Goal: Check status: Check status

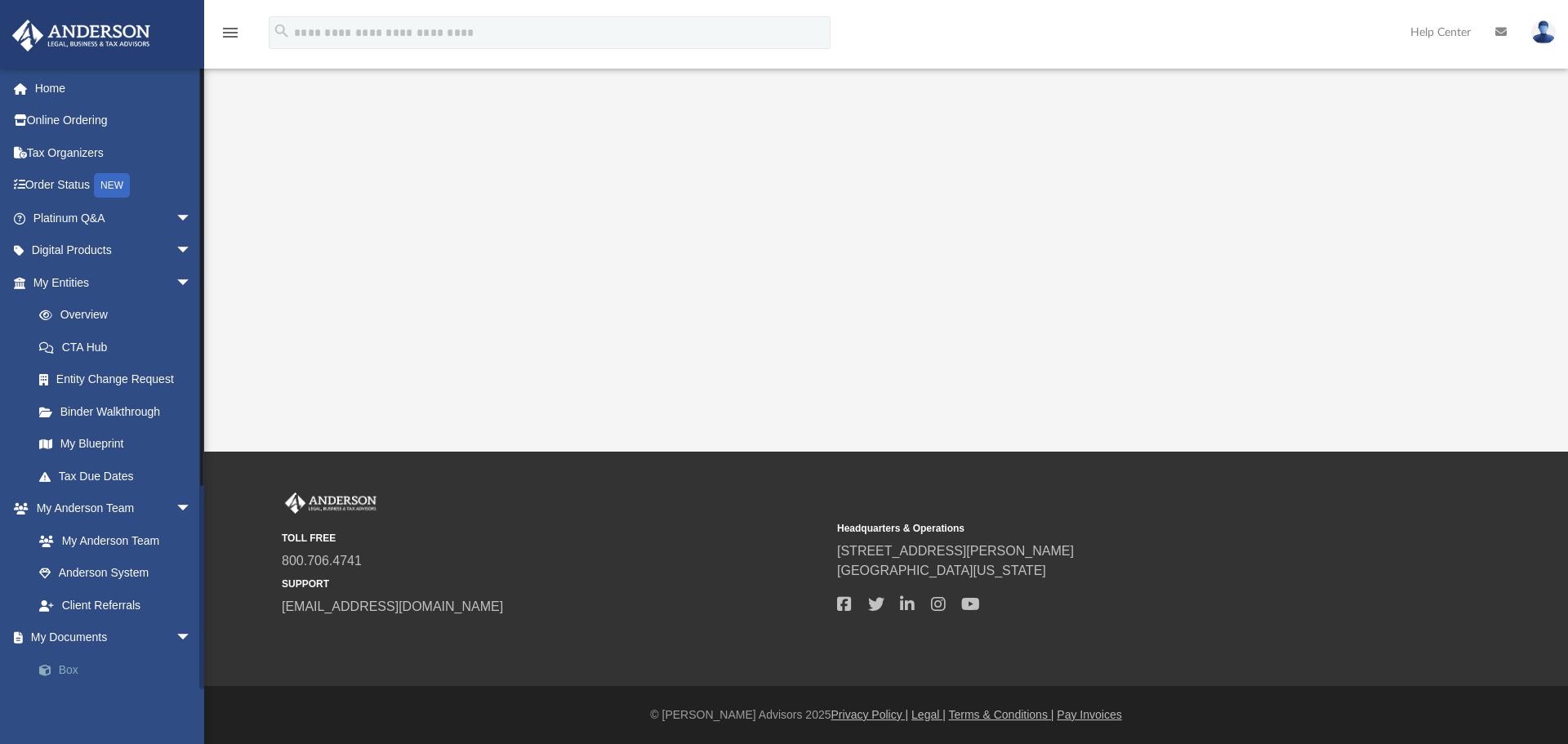
click at [71, 666] on link "Box" at bounding box center [119, 670] width 193 height 33
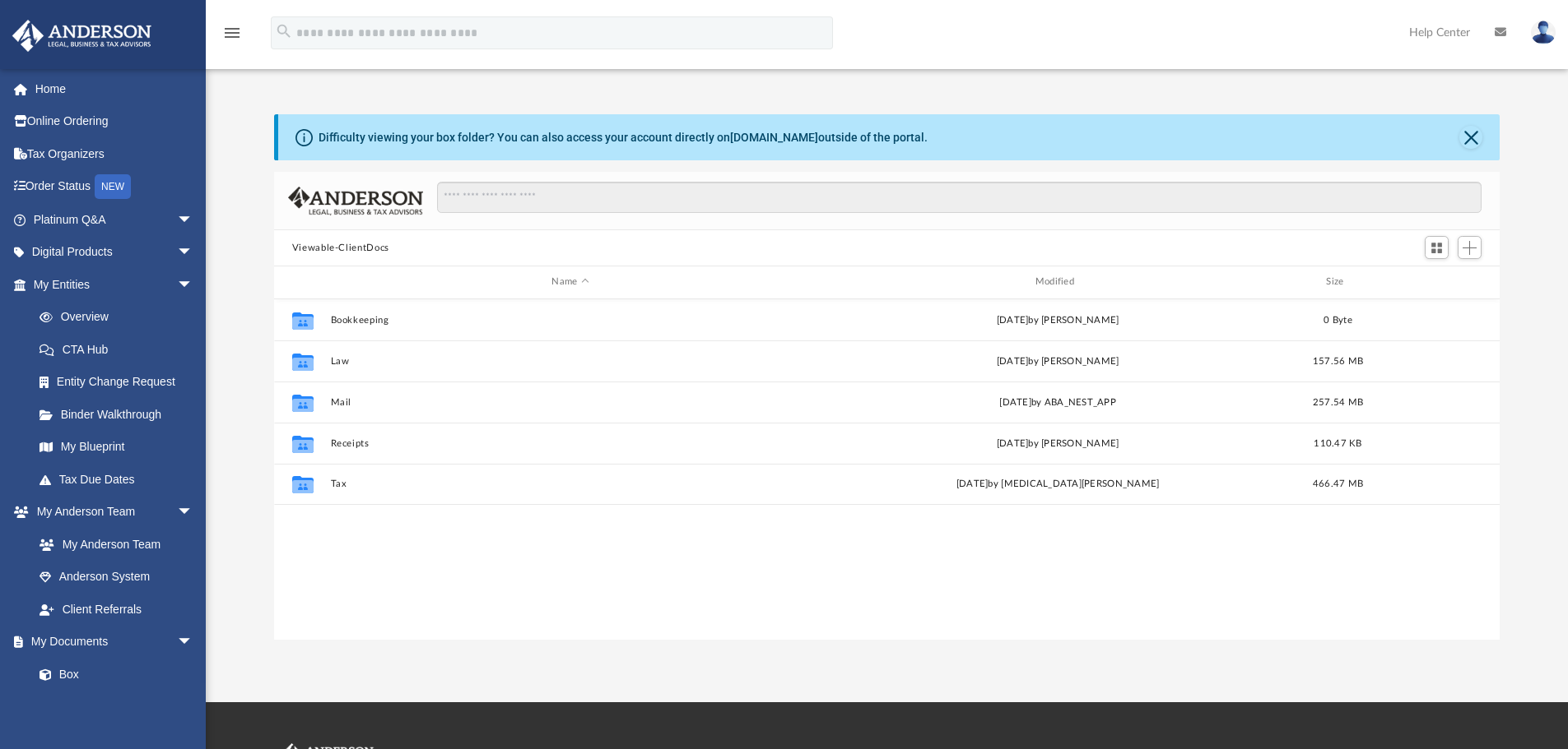
scroll to position [362, 1213]
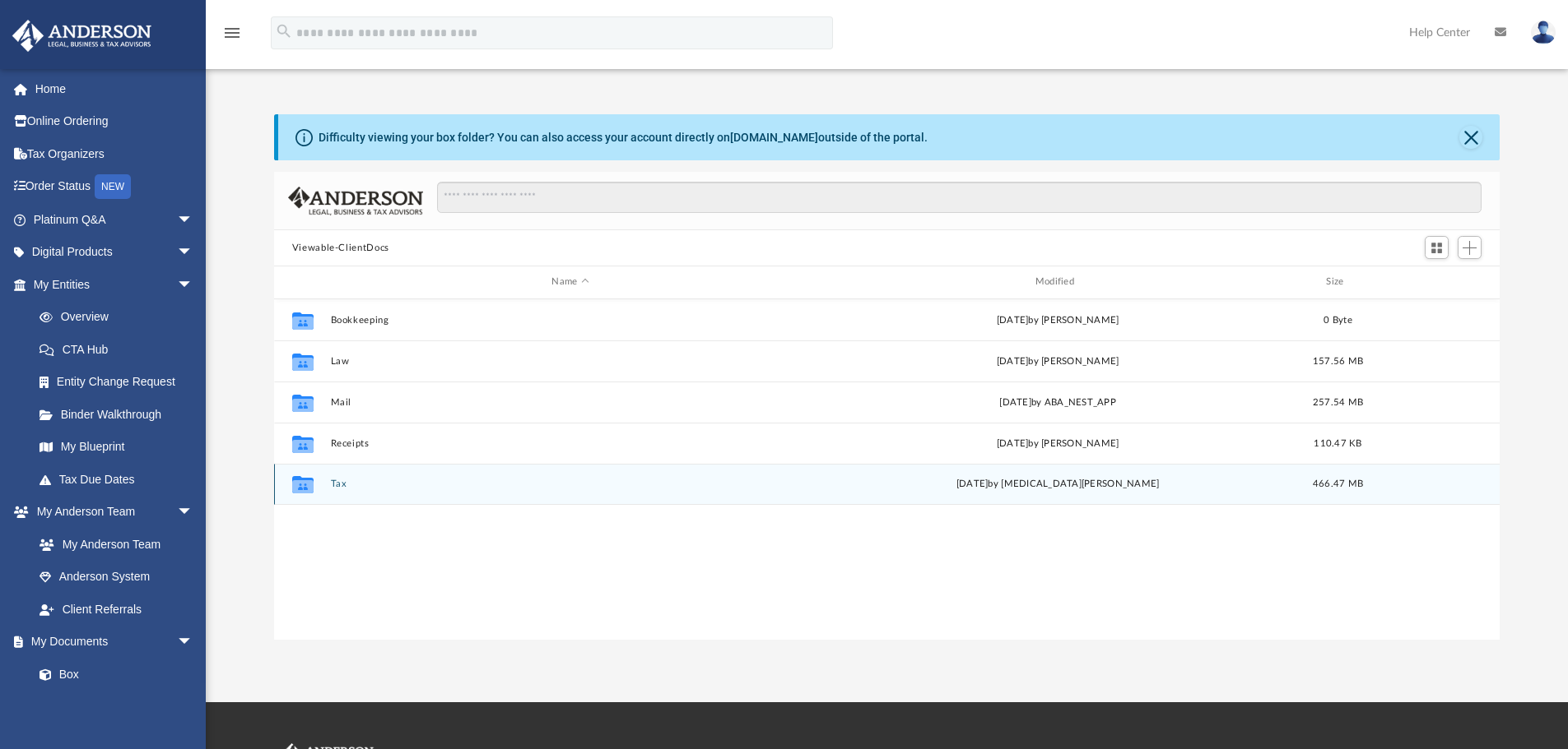
click at [339, 485] on button "Tax" at bounding box center [569, 483] width 479 height 10
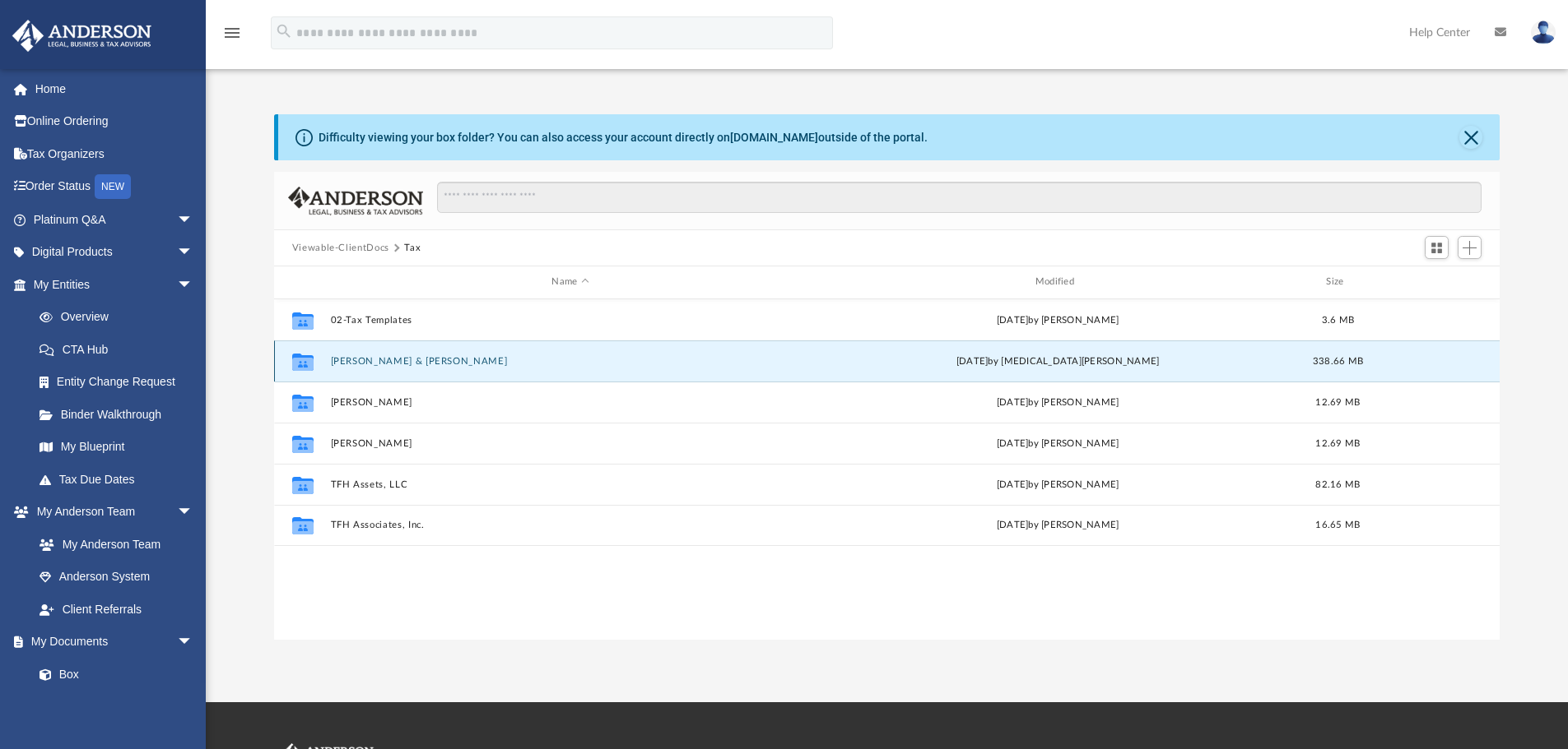
click at [433, 362] on button "[PERSON_NAME] & [PERSON_NAME]" at bounding box center [569, 362] width 479 height 10
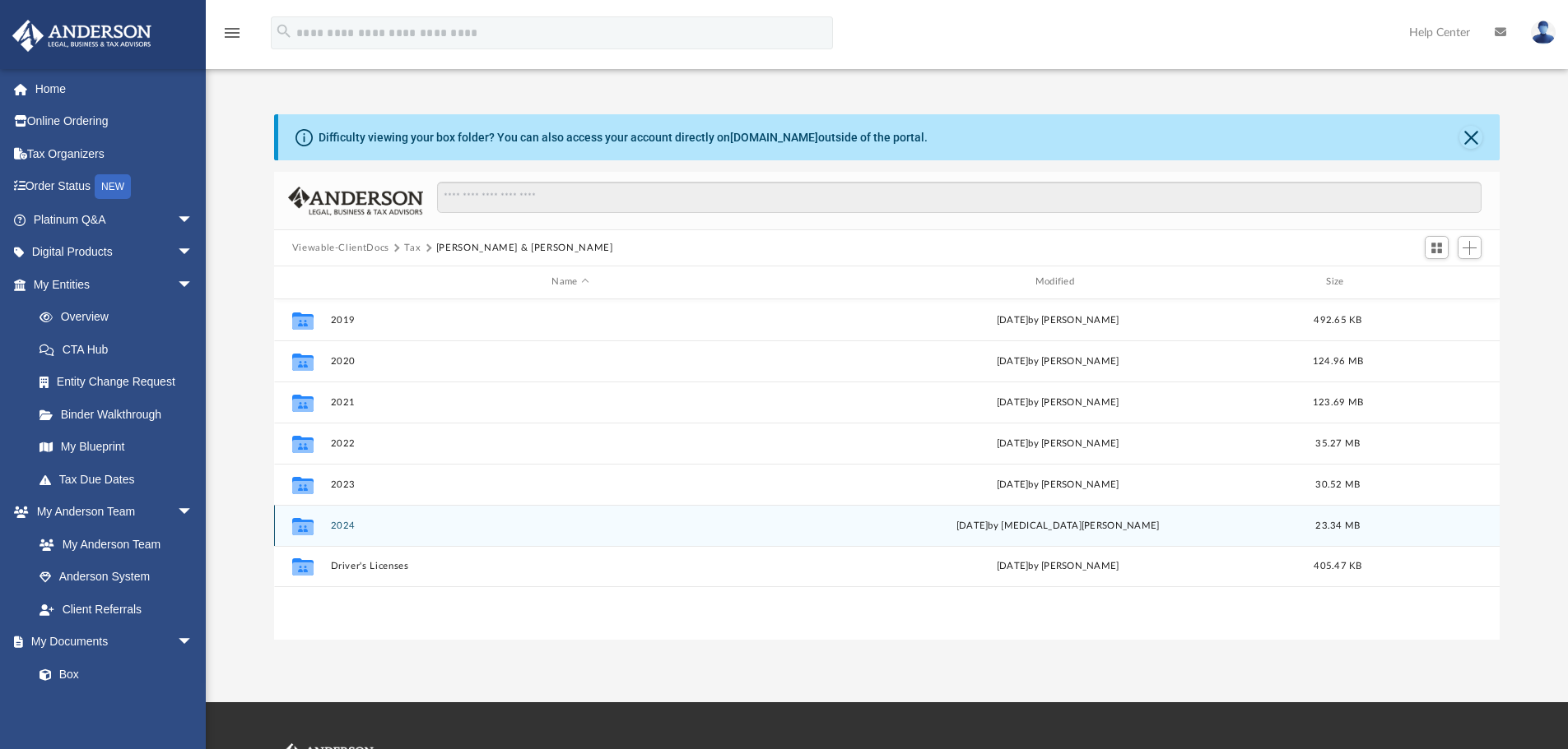
click at [339, 530] on button "2024" at bounding box center [569, 526] width 479 height 10
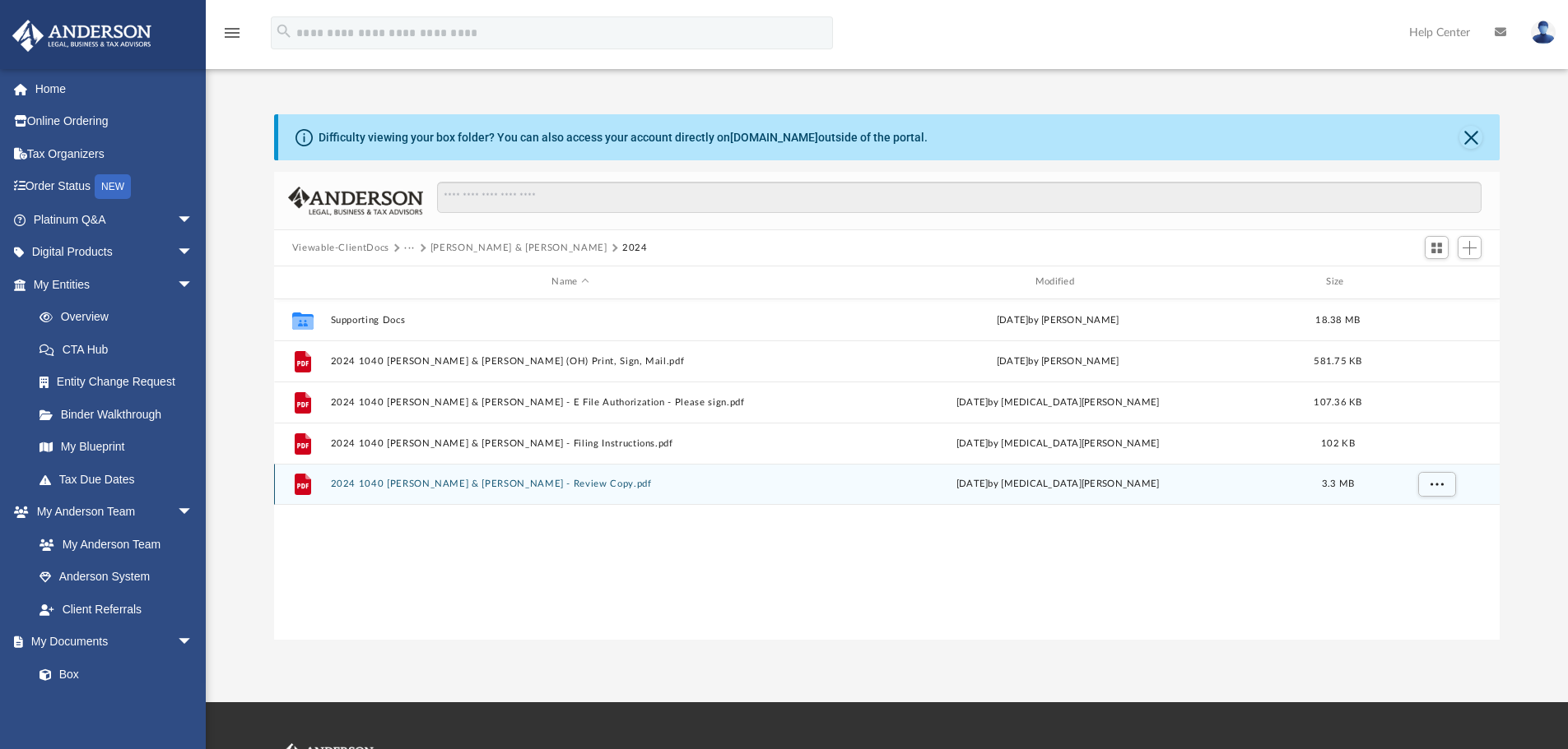
click at [398, 487] on button "2024 1040 [PERSON_NAME] & [PERSON_NAME] - Review Copy.pdf" at bounding box center [569, 483] width 479 height 10
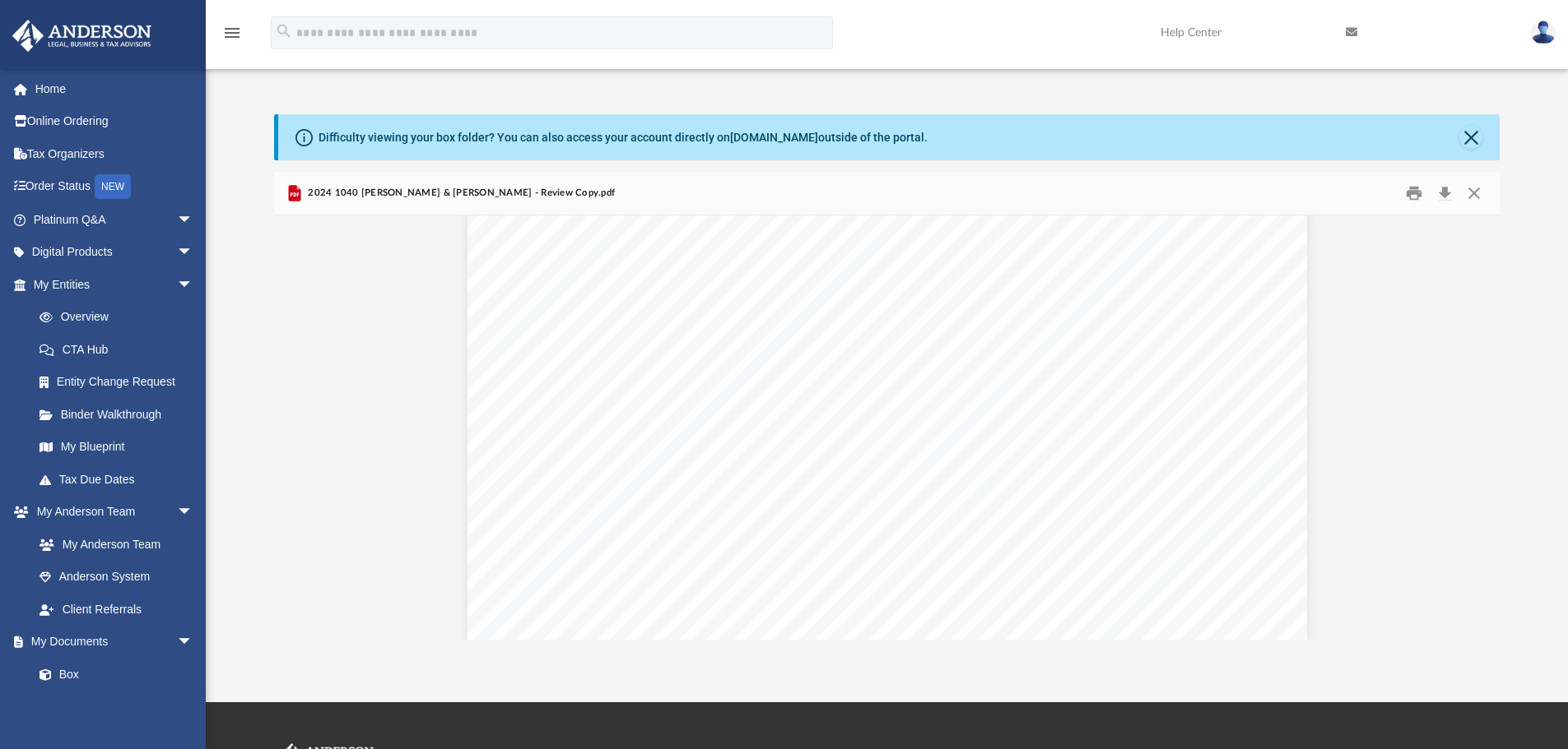
scroll to position [19410, 0]
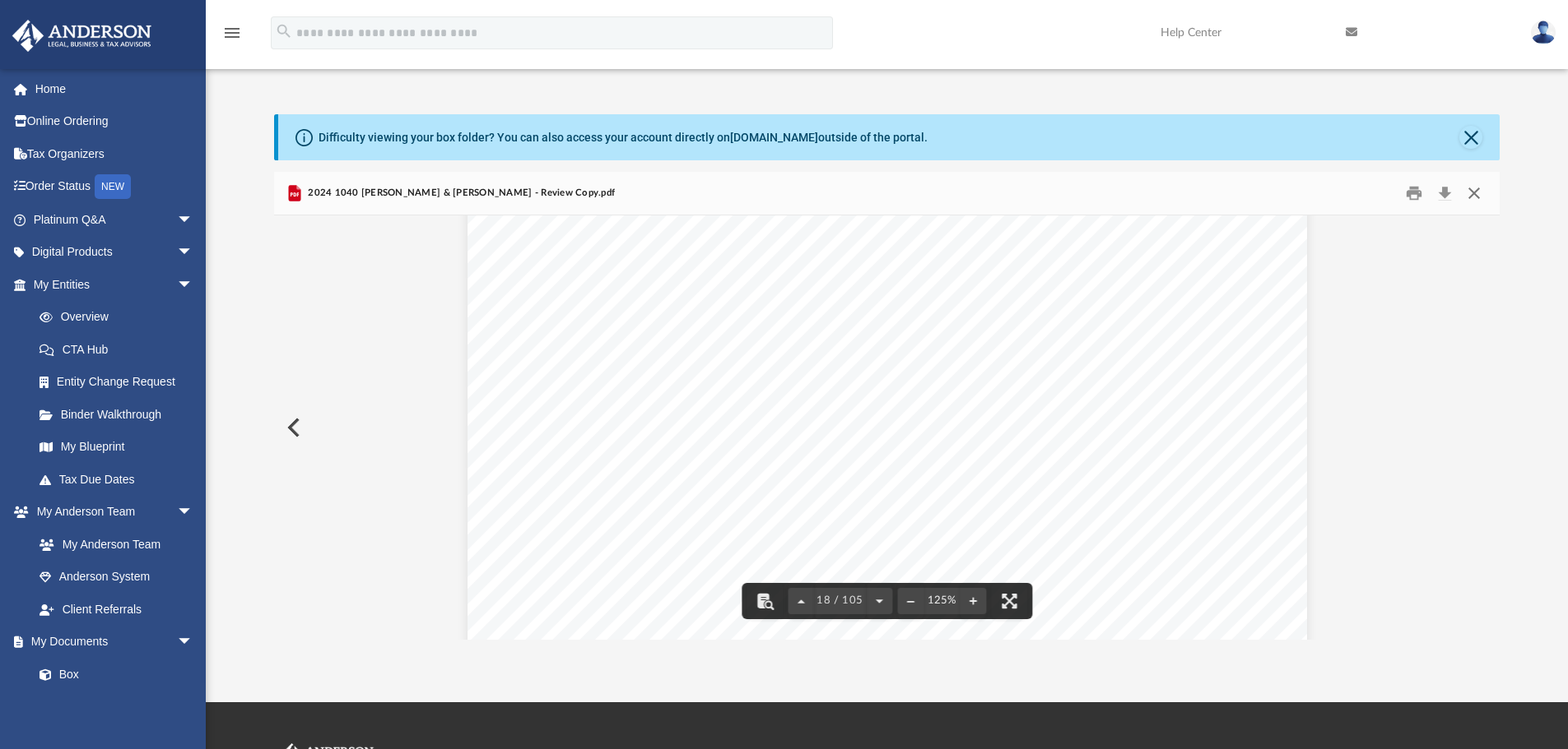
click at [1473, 189] on button "Close" at bounding box center [1474, 193] width 29 height 25
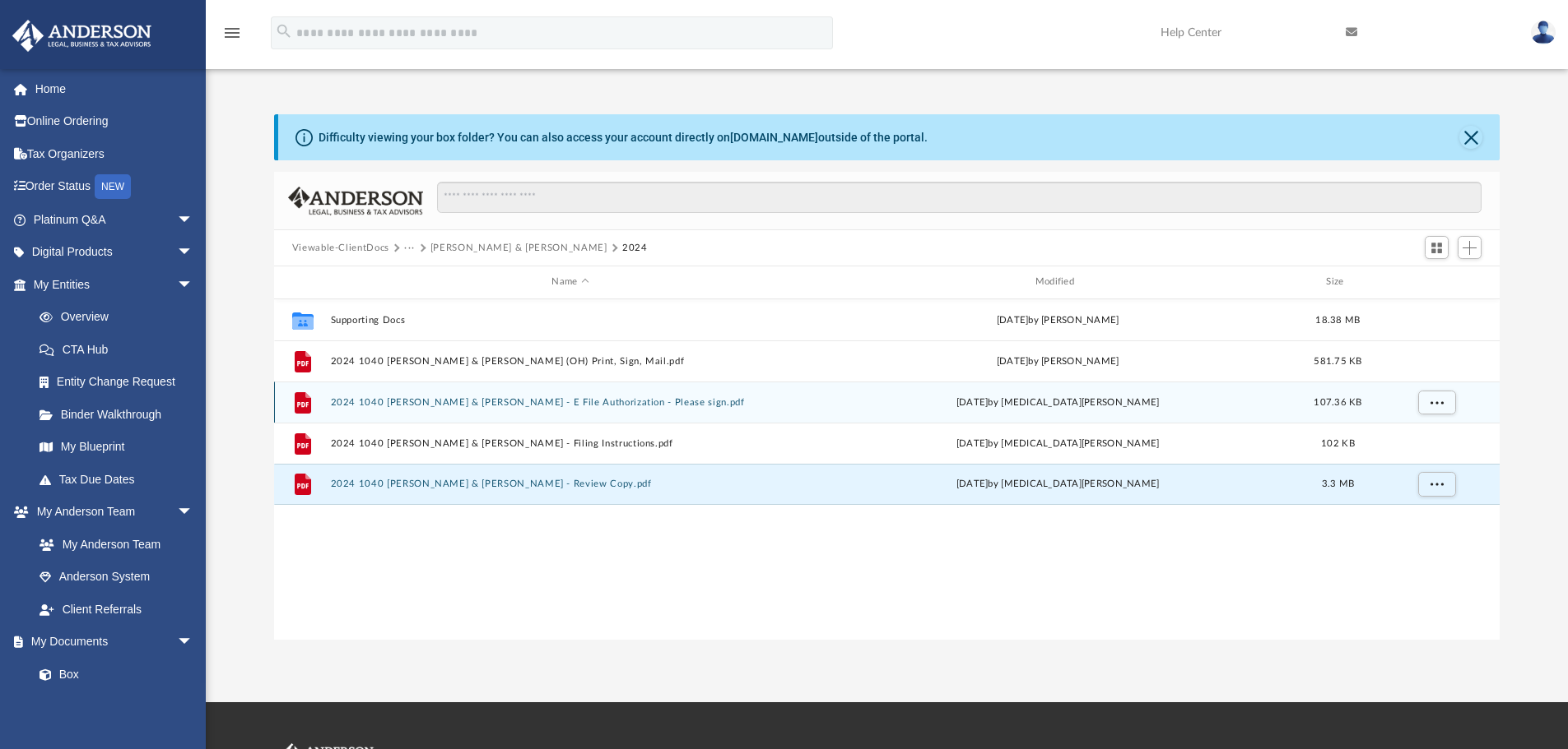
click at [669, 406] on button "2024 1040 [PERSON_NAME] & [PERSON_NAME] - E File Authorization - Please sign.pdf" at bounding box center [569, 402] width 479 height 10
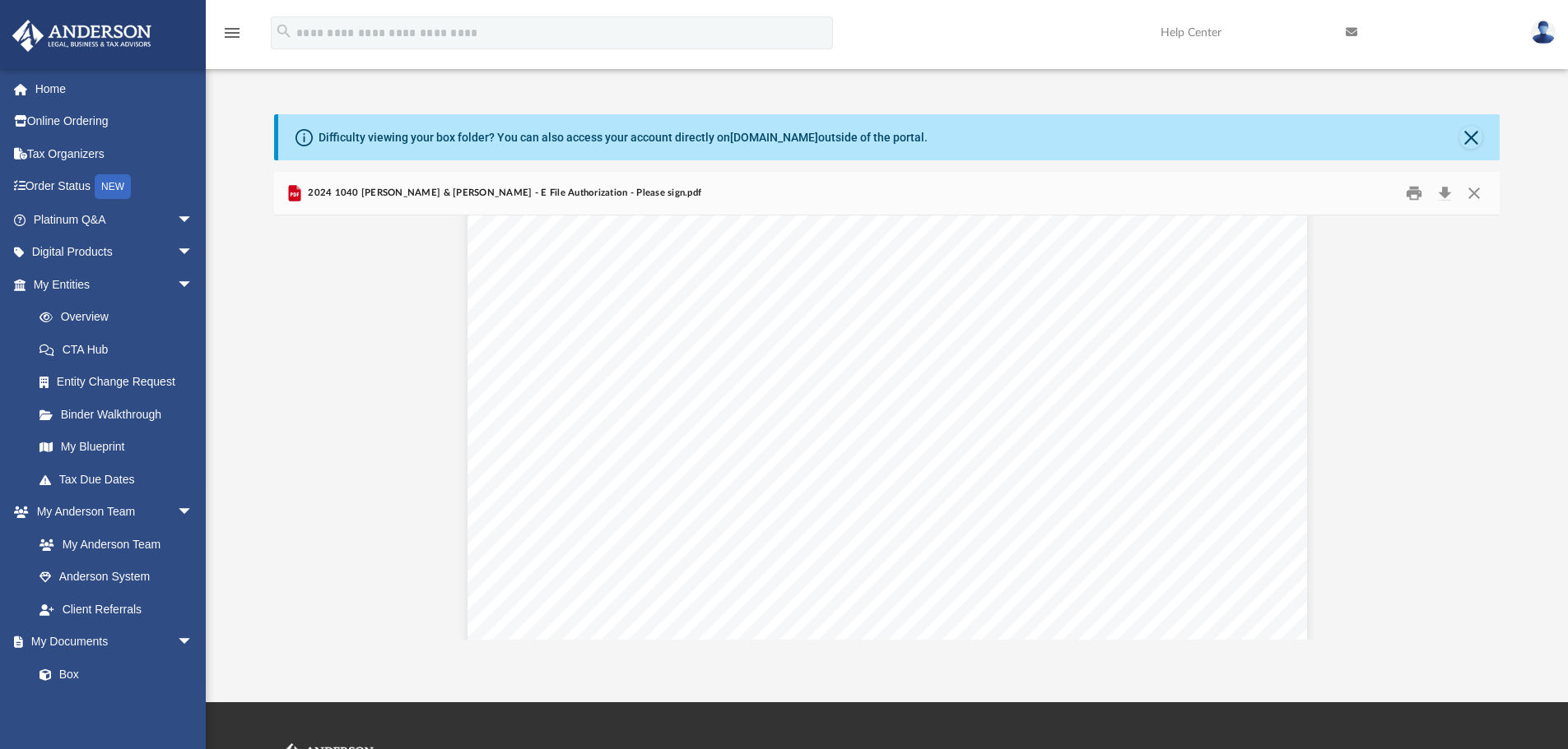
scroll to position [686, 0]
click at [1470, 188] on button "Close" at bounding box center [1474, 193] width 29 height 25
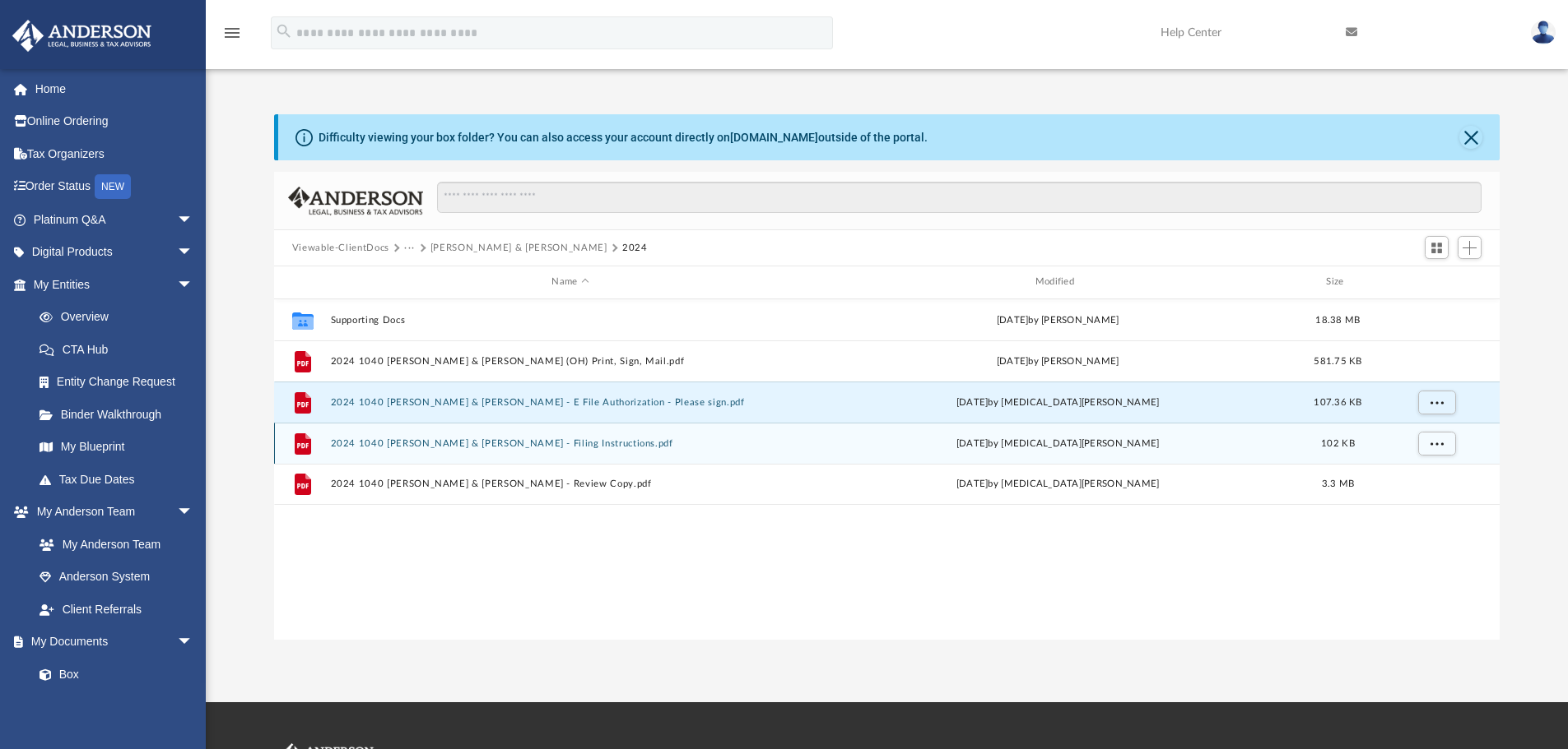
click at [529, 445] on button "2024 1040 [PERSON_NAME] & [PERSON_NAME] - Filing Instructions.pdf" at bounding box center [569, 444] width 479 height 10
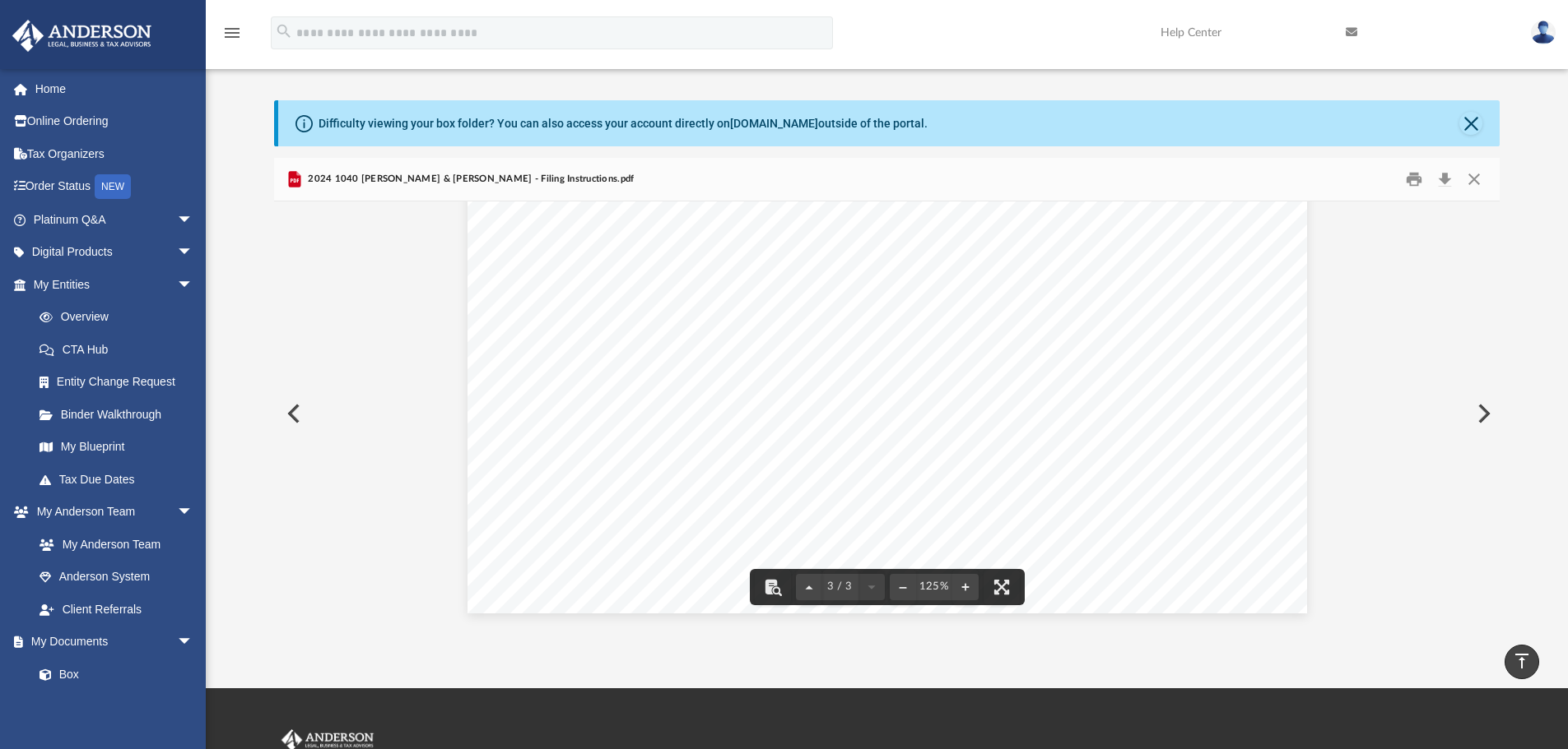
scroll to position [0, 0]
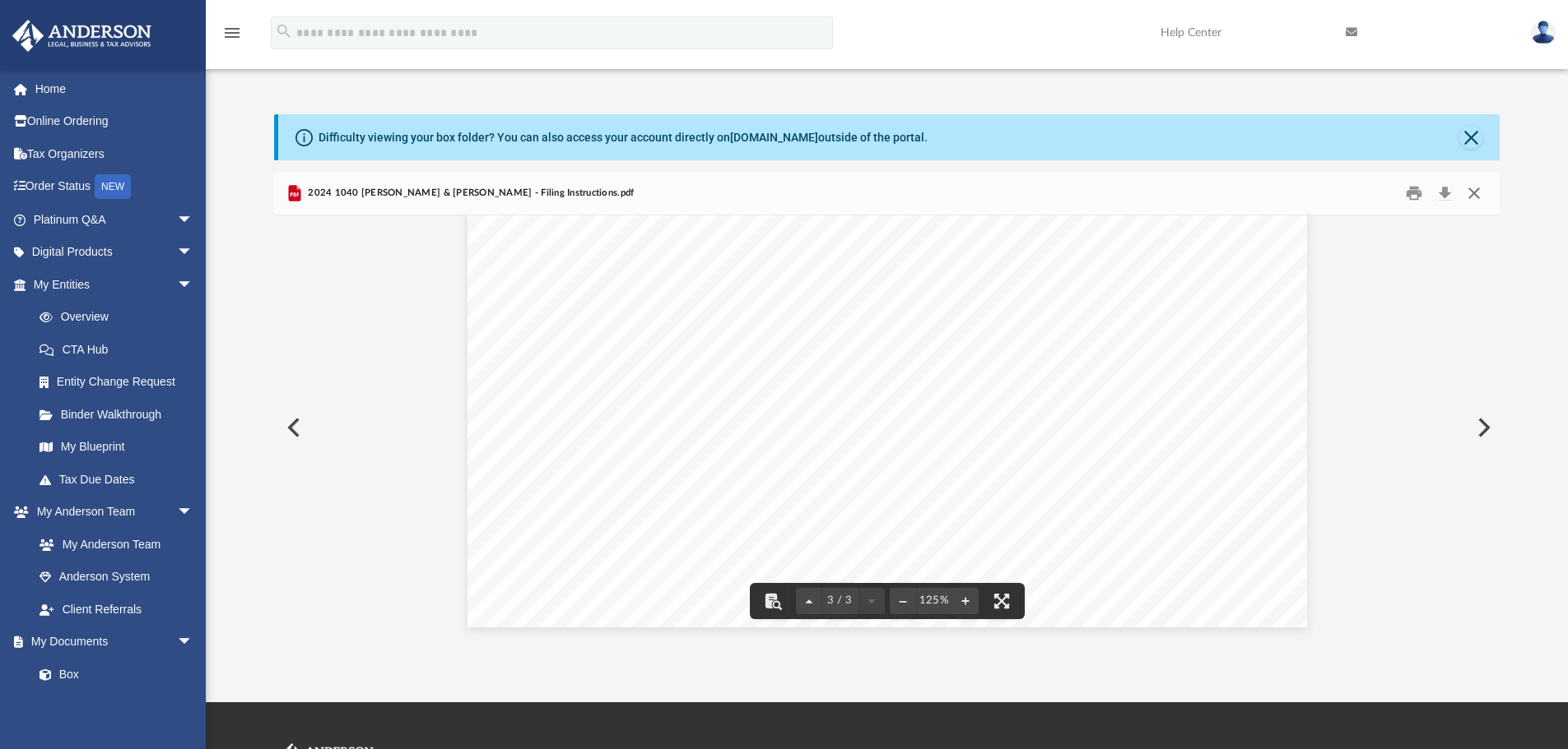
click at [1477, 194] on button "Close" at bounding box center [1474, 193] width 29 height 25
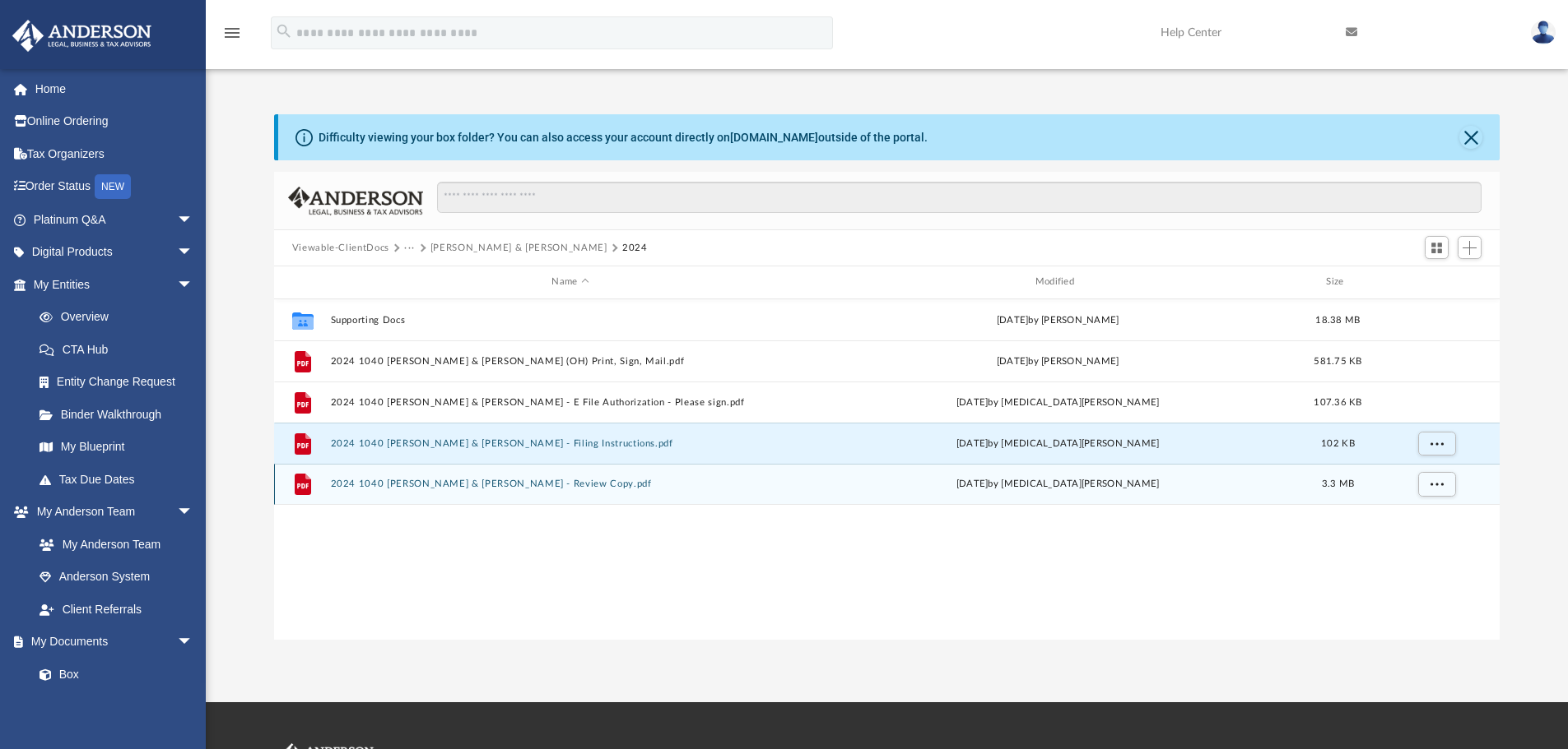
click at [534, 487] on button "2024 1040 [PERSON_NAME] & [PERSON_NAME] - Review Copy.pdf" at bounding box center [569, 483] width 479 height 10
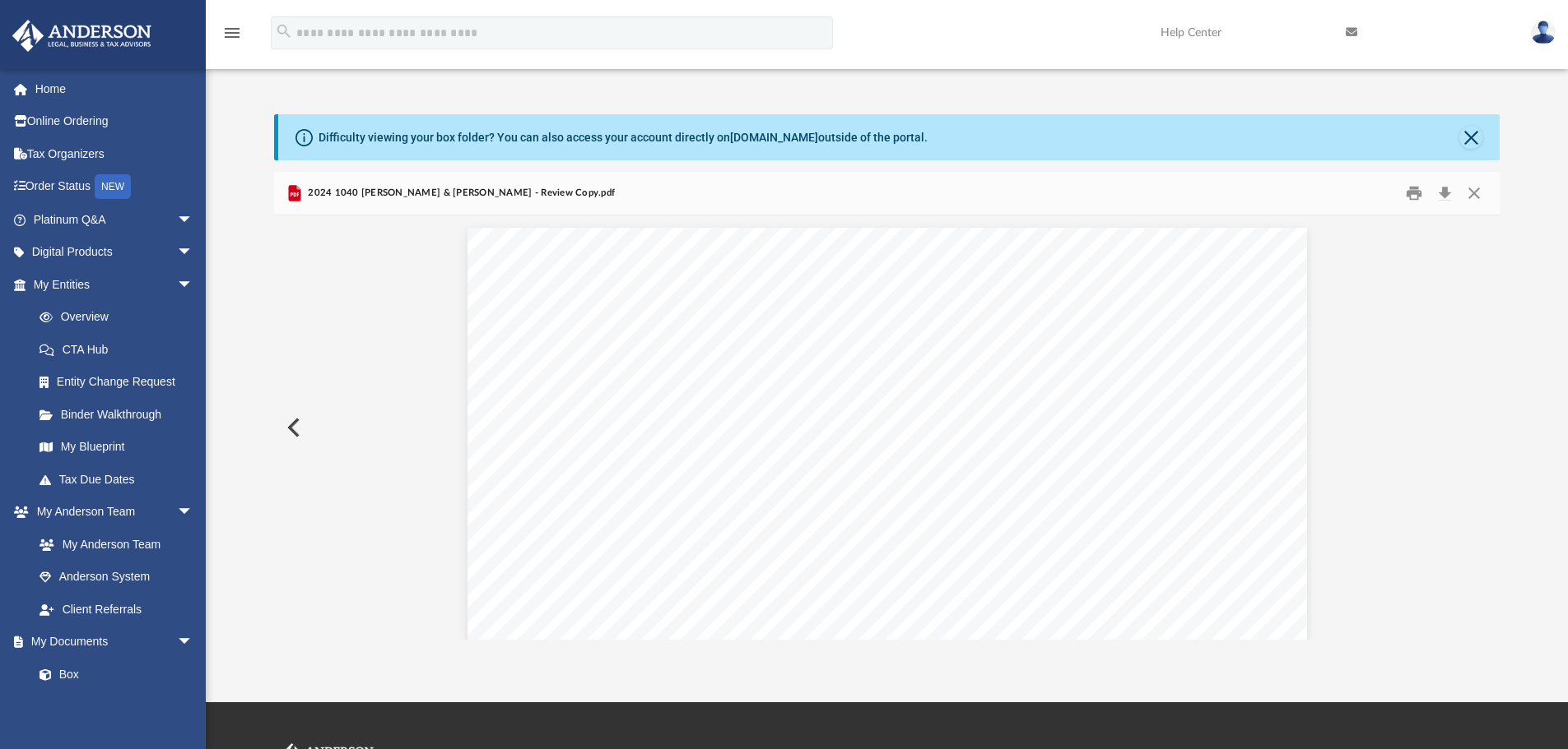
scroll to position [18875, 0]
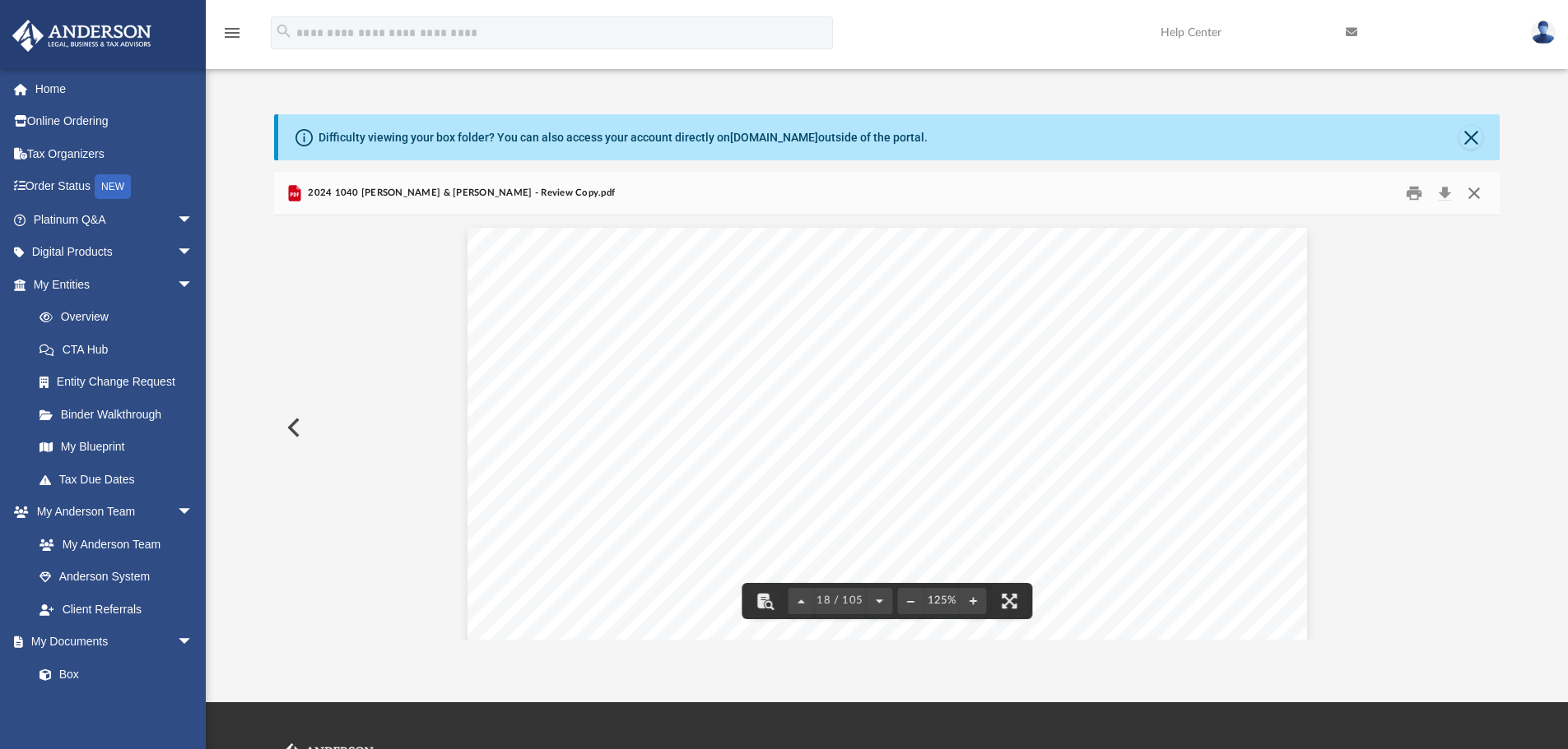
click at [1471, 193] on button "Close" at bounding box center [1474, 193] width 29 height 25
